Goal: Task Accomplishment & Management: Use online tool/utility

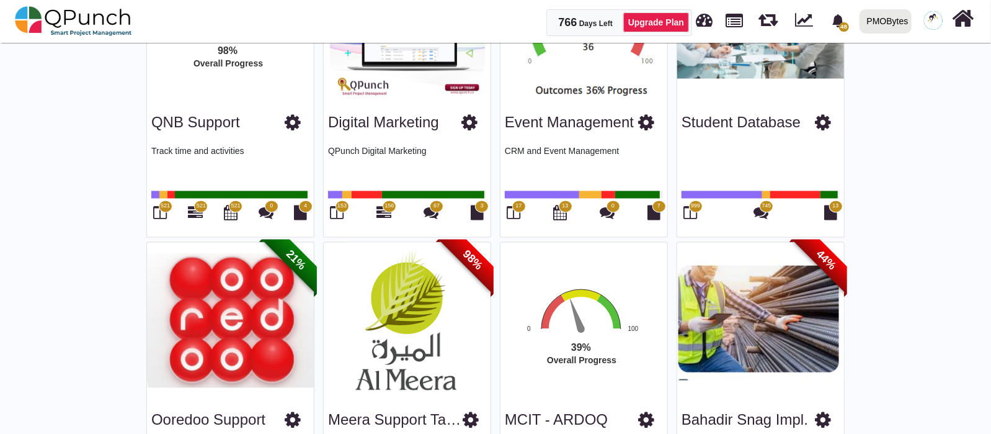
scroll to position [1396, 0]
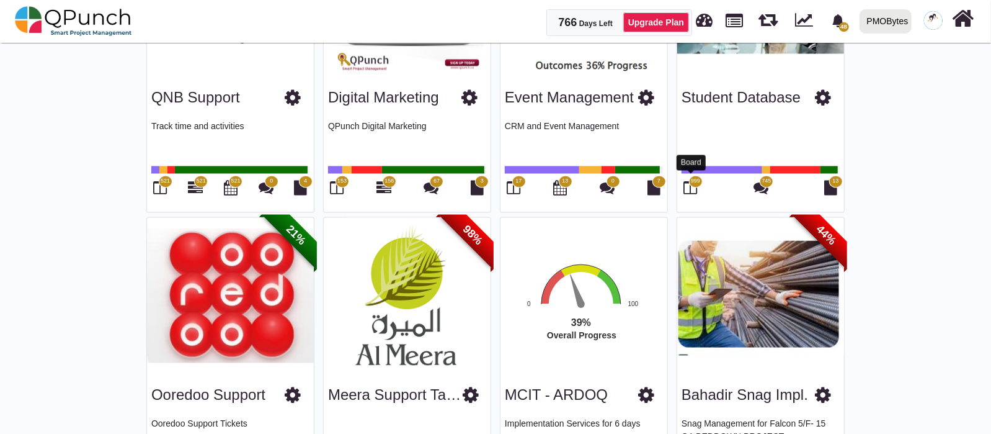
click at [691, 181] on icon at bounding box center [691, 188] width 14 height 15
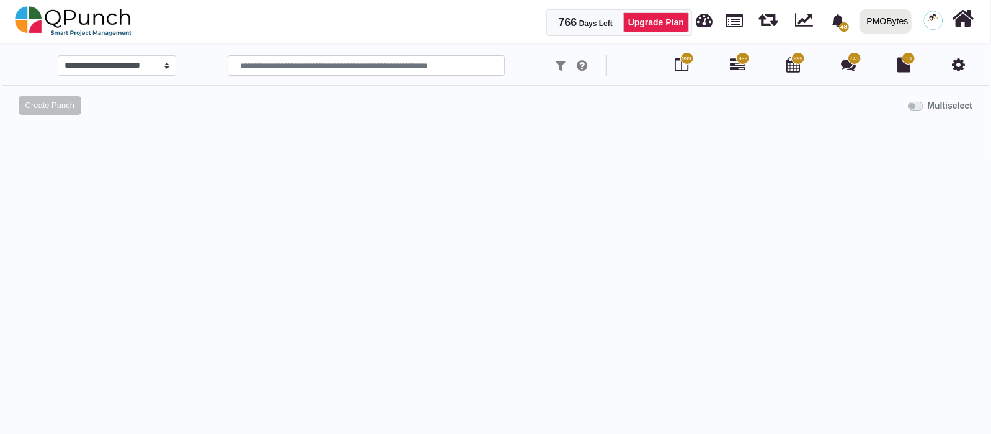
select select "*******"
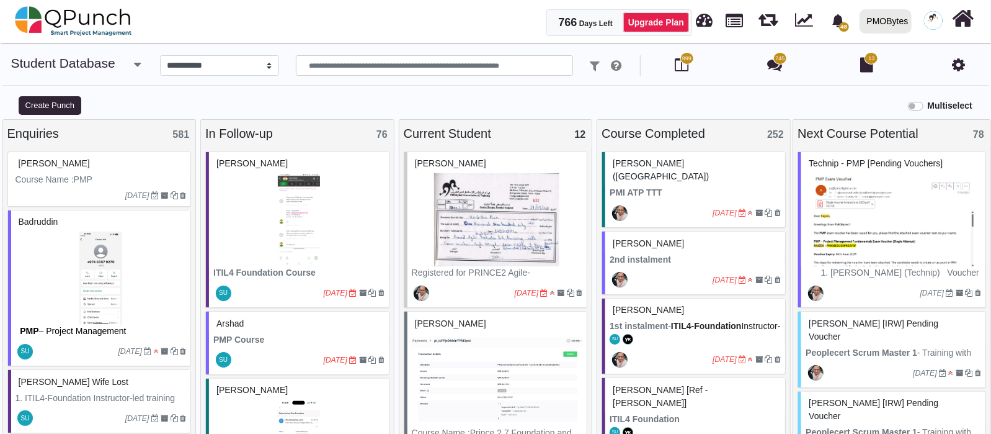
scroll to position [77, 0]
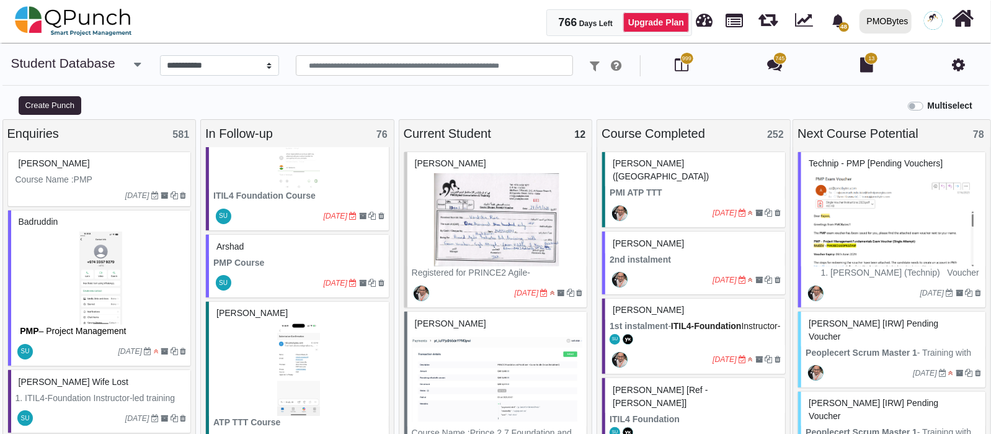
click at [282, 282] on div at bounding box center [278, 283] width 90 height 20
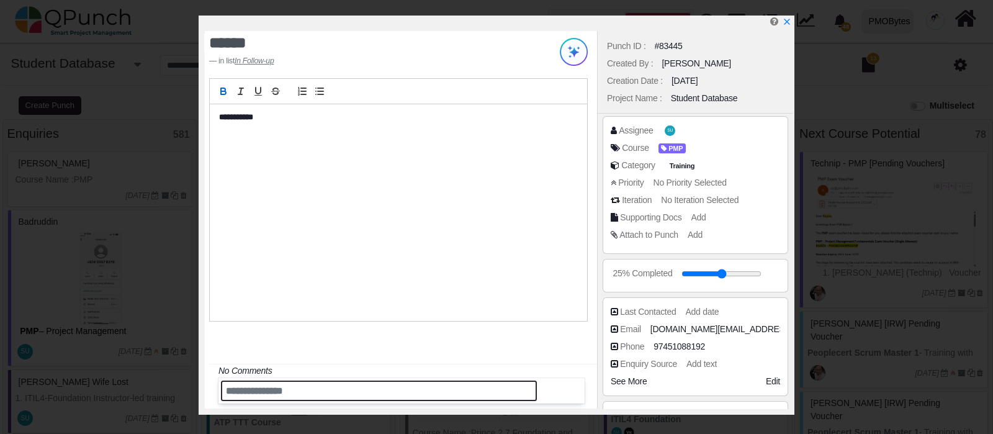
click at [274, 395] on input "text" at bounding box center [379, 390] width 316 height 20
type input "**********"
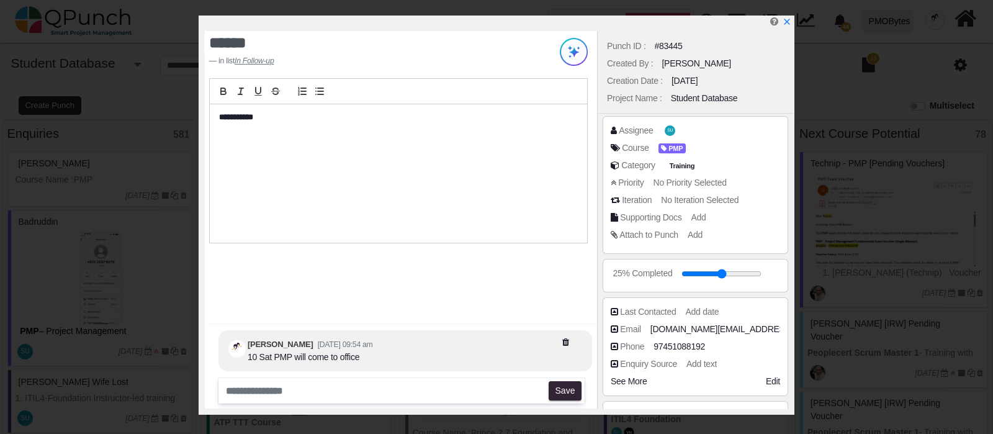
click at [786, 26] on icon "x" at bounding box center [786, 21] width 9 height 9
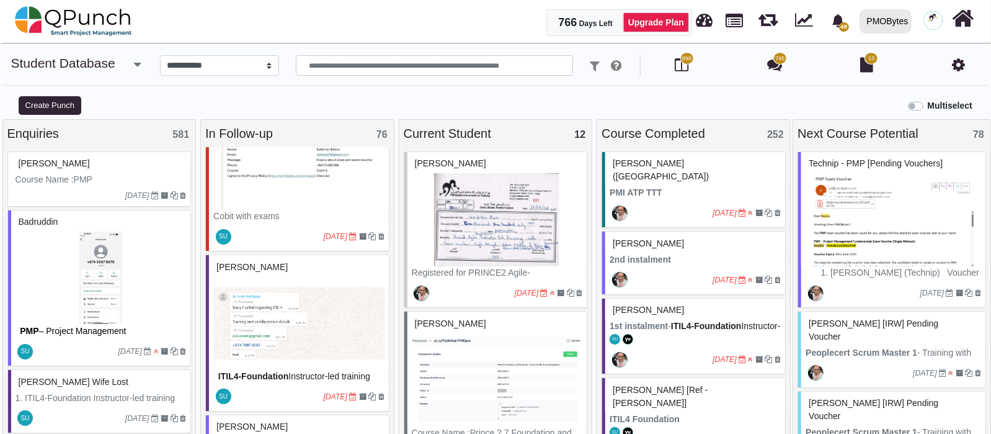
scroll to position [620, 0]
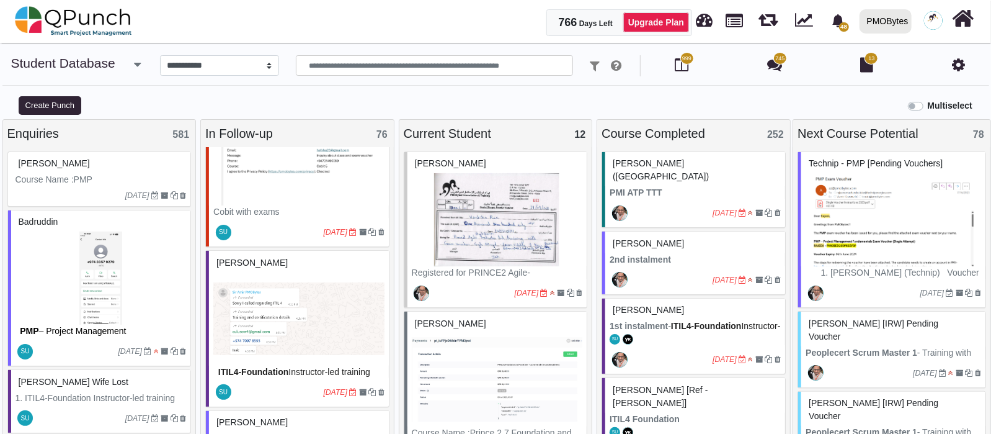
click at [282, 349] on img at bounding box center [298, 318] width 171 height 93
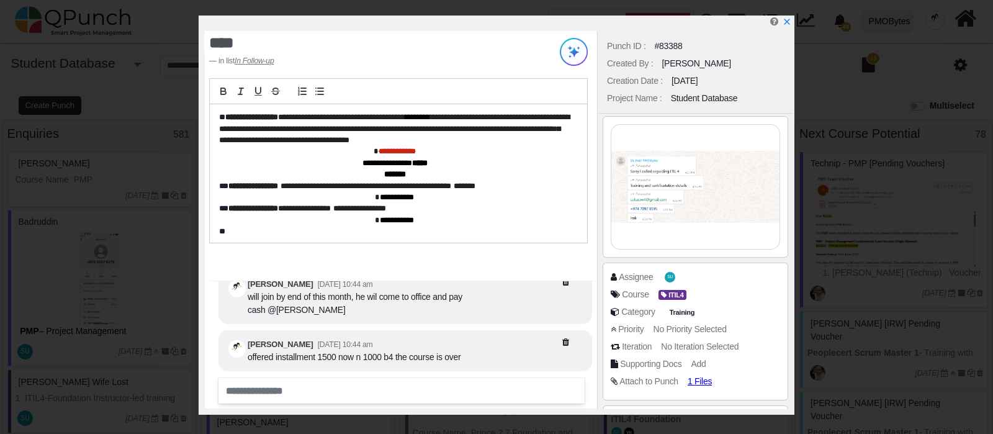
click at [728, 205] on img at bounding box center [695, 187] width 168 height 124
click at [785, 26] on icon "x" at bounding box center [786, 21] width 9 height 9
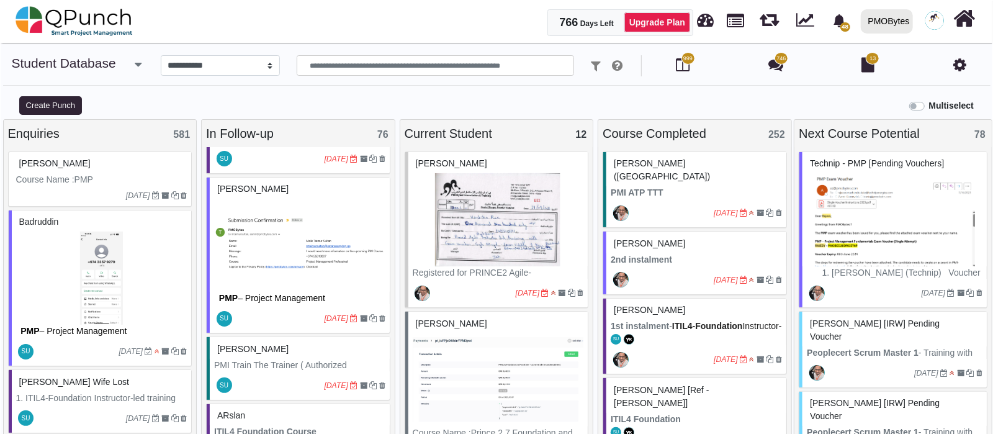
scroll to position [931, 0]
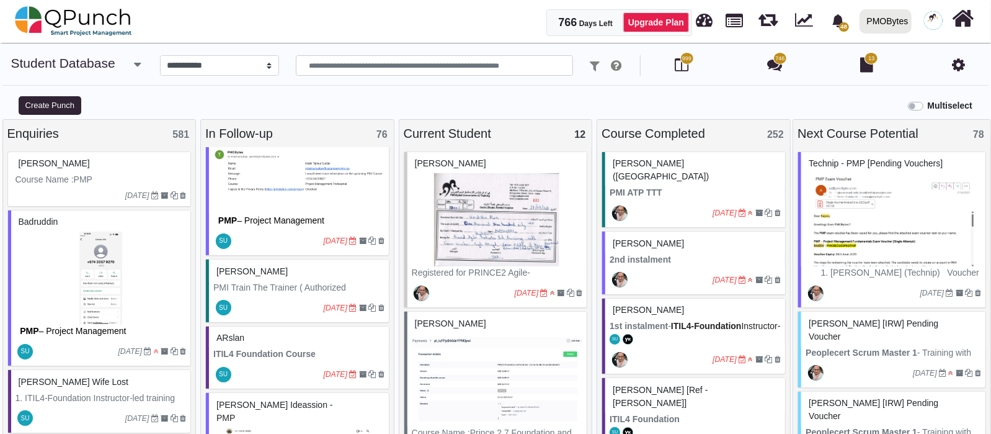
click at [271, 174] on img at bounding box center [298, 167] width 171 height 93
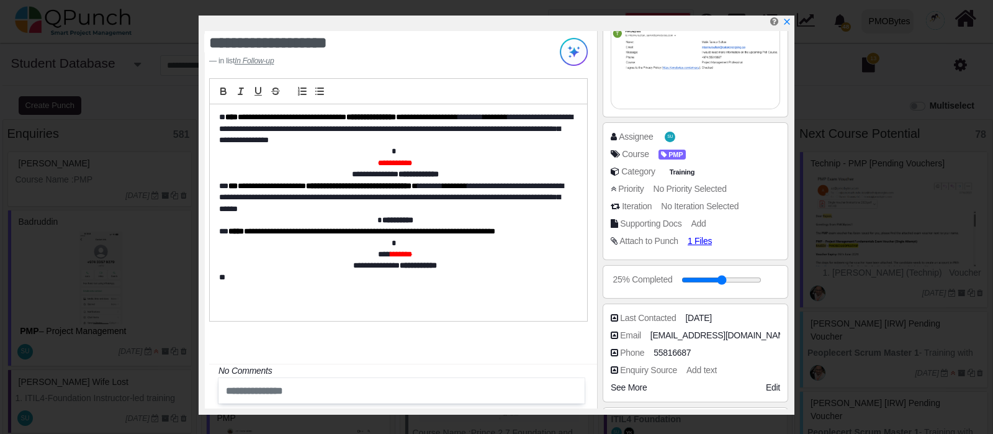
scroll to position [154, 0]
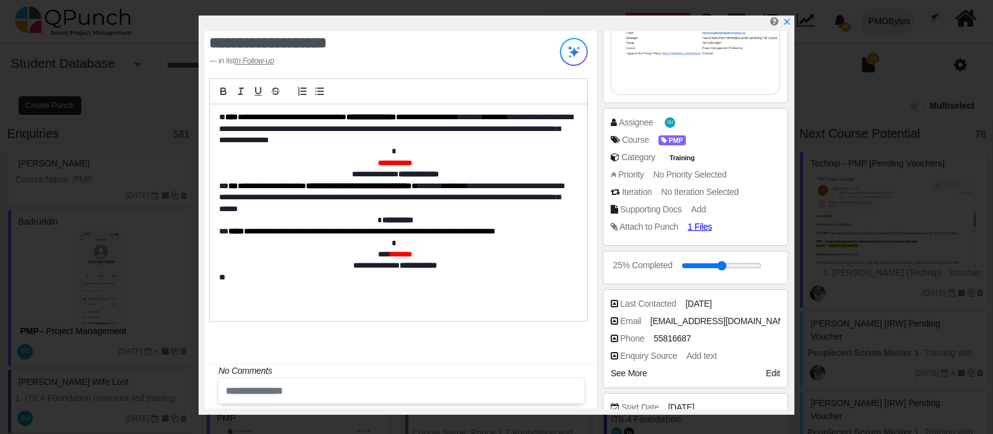
click at [692, 170] on span "No Priority Selected" at bounding box center [689, 174] width 73 height 10
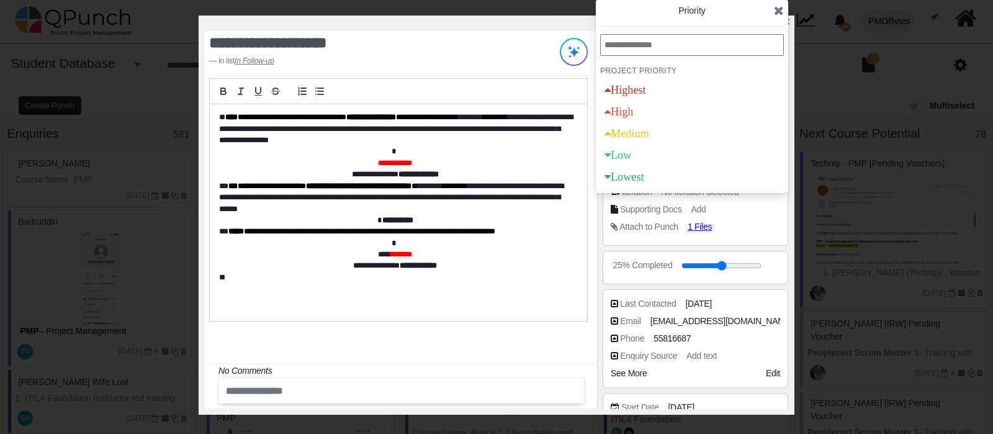
click at [649, 133] on div "Medium" at bounding box center [626, 133] width 45 height 11
click at [777, 11] on icon at bounding box center [779, 10] width 10 height 12
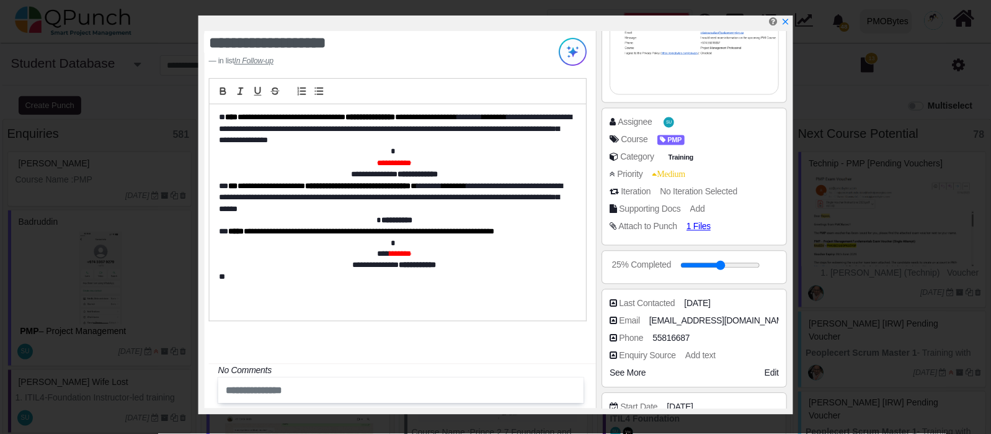
scroll to position [0, 0]
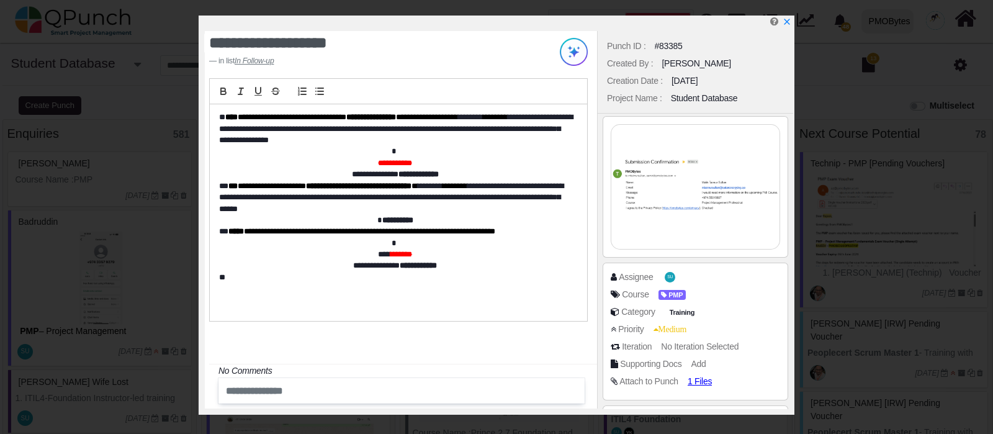
click at [785, 23] on icon "x" at bounding box center [787, 22] width 6 height 6
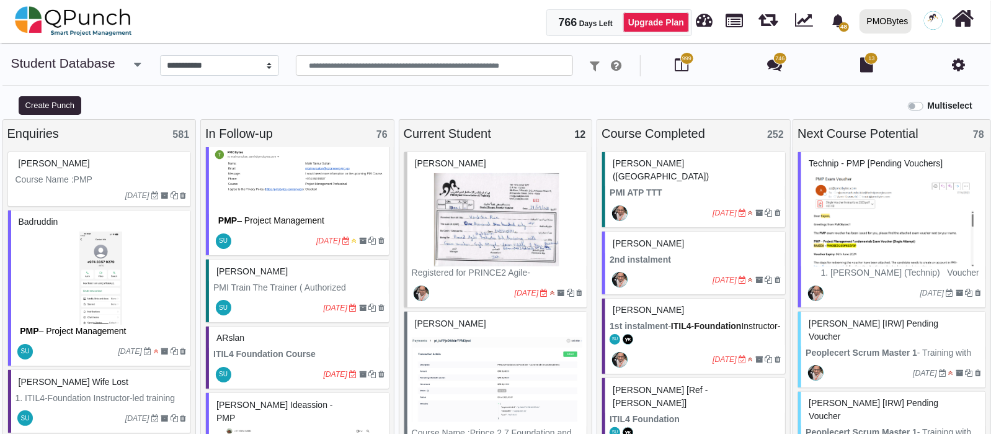
scroll to position [1008, 0]
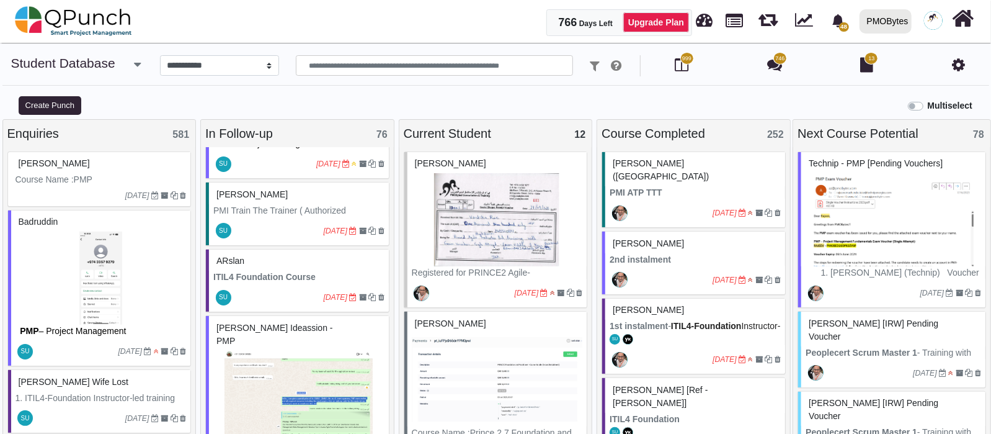
click at [254, 217] on div "[DATE]" at bounding box center [299, 231] width 180 height 29
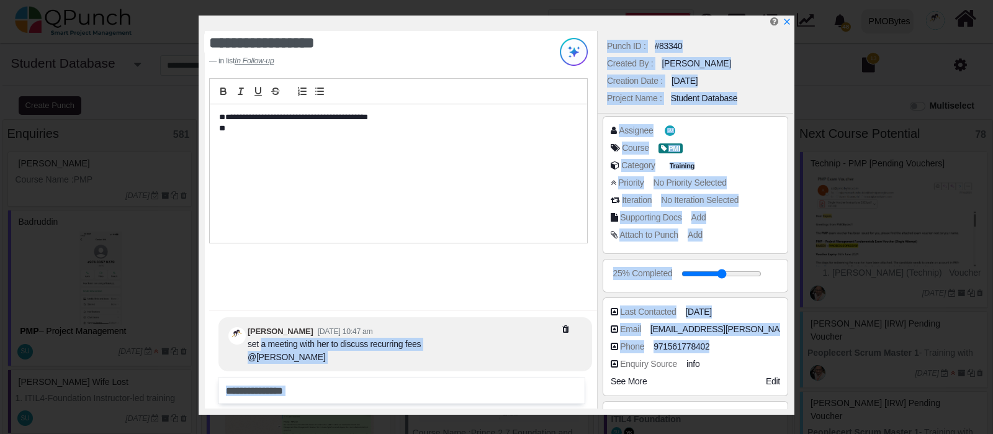
drag, startPoint x: 260, startPoint y: 356, endPoint x: 612, endPoint y: 365, distance: 351.9
click at [612, 365] on div "**********" at bounding box center [497, 215] width 596 height 399
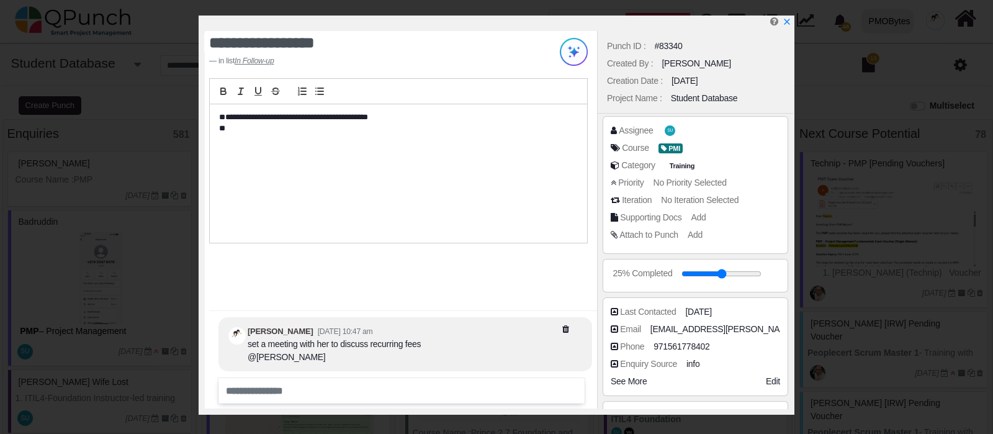
click at [503, 182] on div "**********" at bounding box center [398, 173] width 377 height 138
click at [787, 22] on icon "x" at bounding box center [787, 22] width 6 height 6
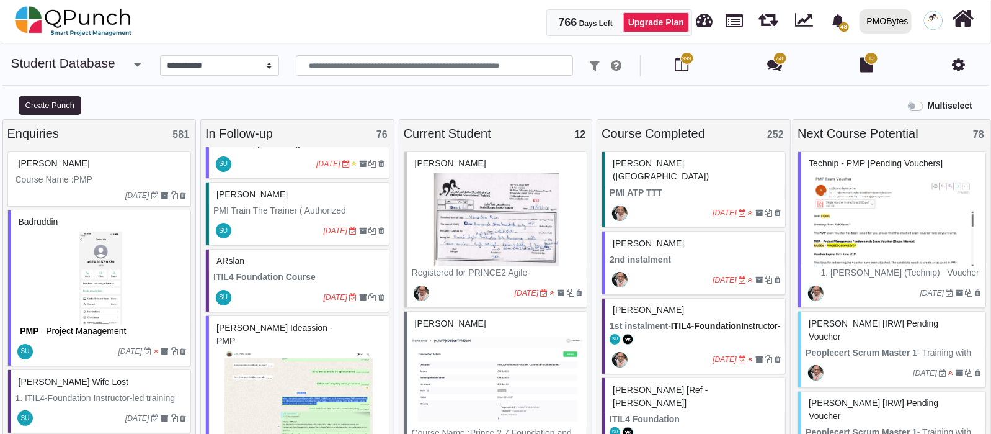
click at [323, 287] on small "[DATE]" at bounding box center [353, 297] width 61 height 20
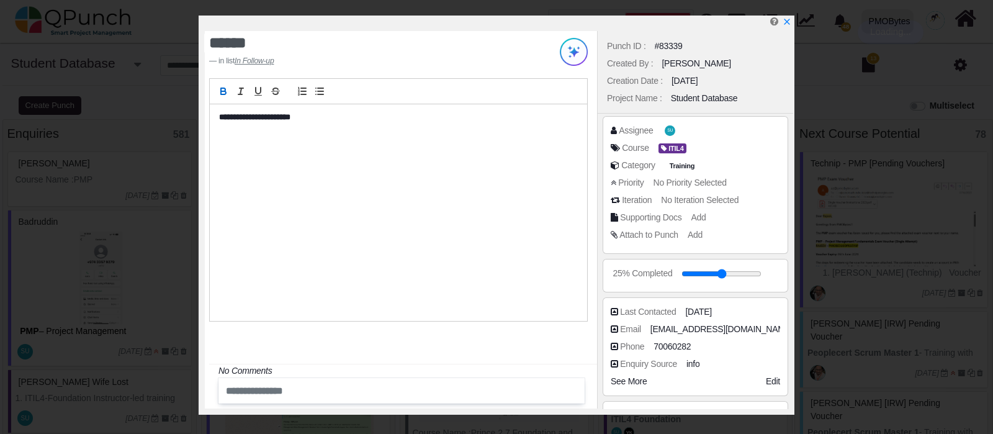
click at [789, 24] on icon "x" at bounding box center [786, 21] width 9 height 9
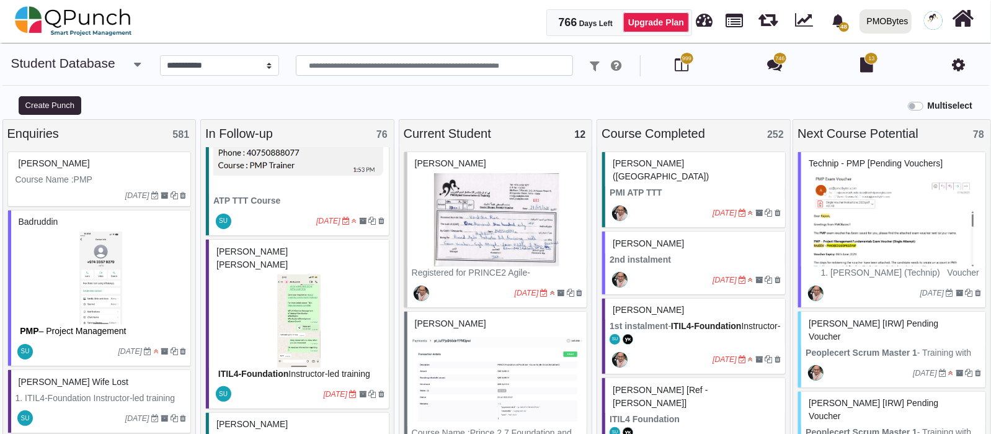
scroll to position [2171, 0]
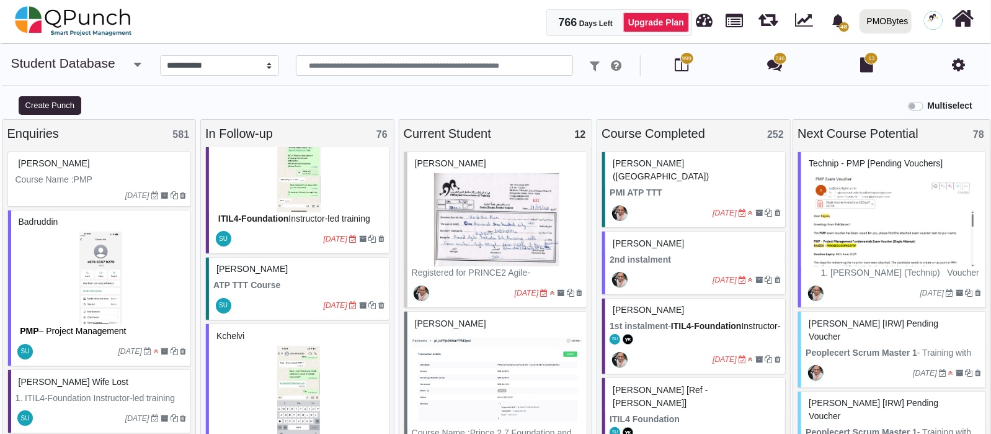
click at [138, 61] on icon "button" at bounding box center [137, 64] width 7 height 12
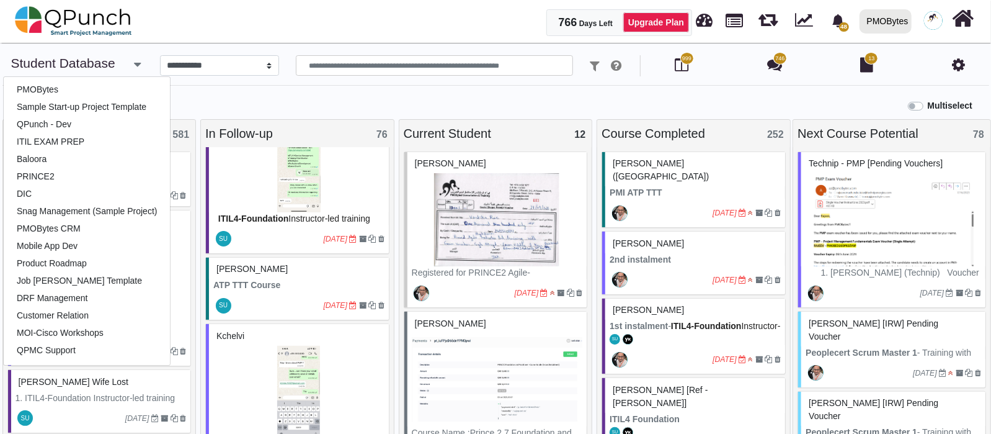
scroll to position [0, 0]
click at [92, 231] on link "PMOBytes CRM" at bounding box center [87, 228] width 166 height 17
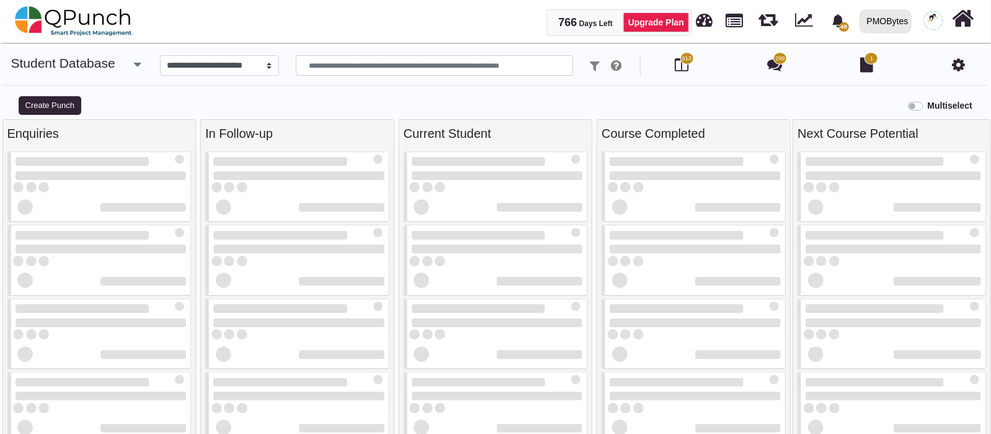
select select "*********"
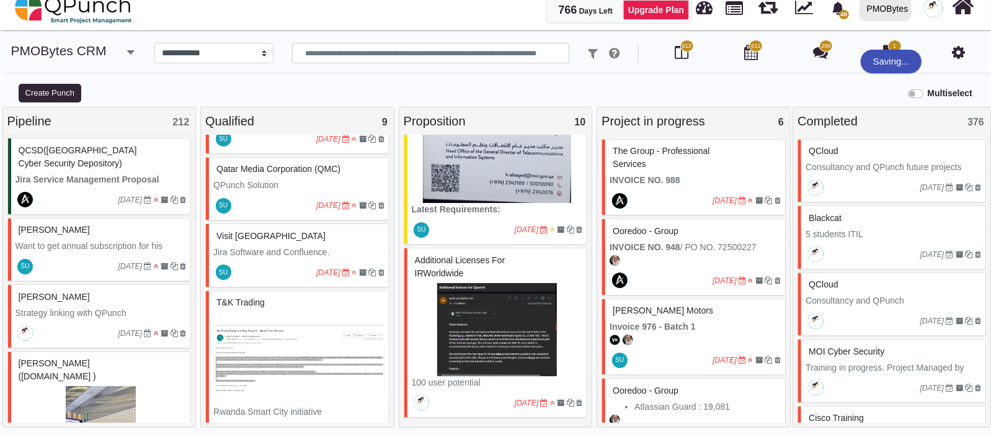
scroll to position [530, 0]
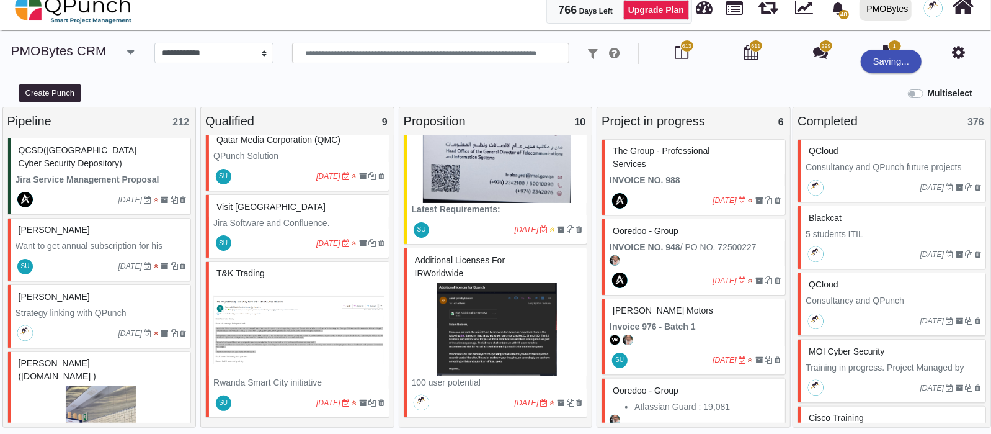
click at [127, 50] on icon "button" at bounding box center [130, 52] width 7 height 12
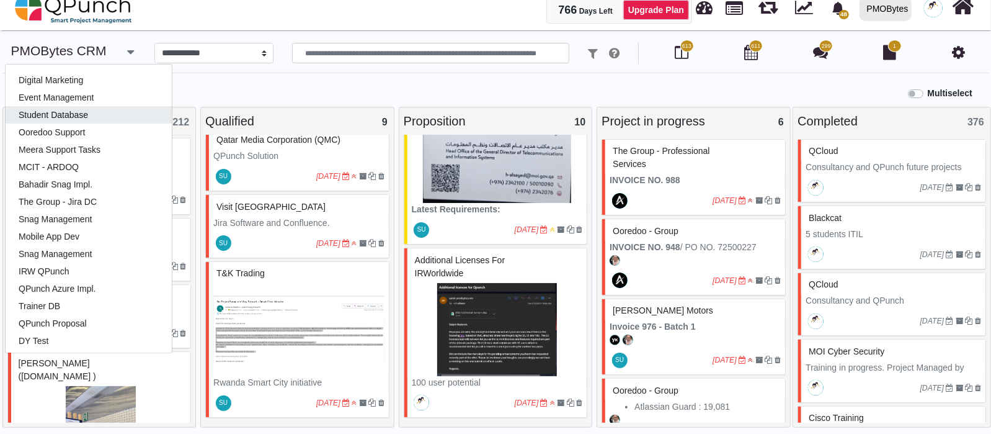
scroll to position [254, 0]
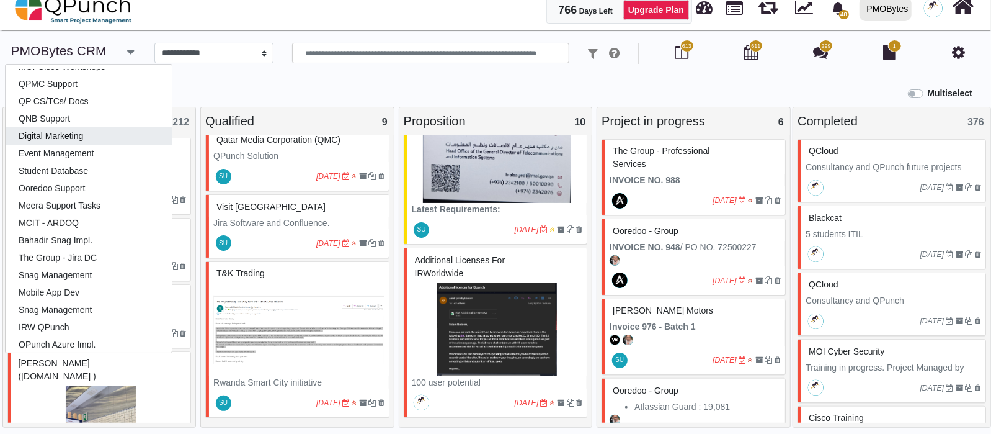
click at [45, 130] on link "Digital Marketing" at bounding box center [89, 135] width 166 height 17
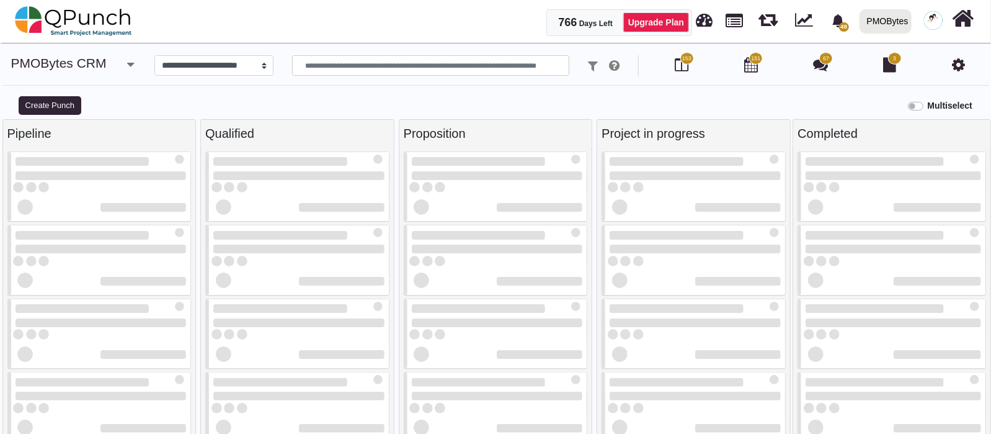
select select "*****"
